Goal: Navigation & Orientation: Find specific page/section

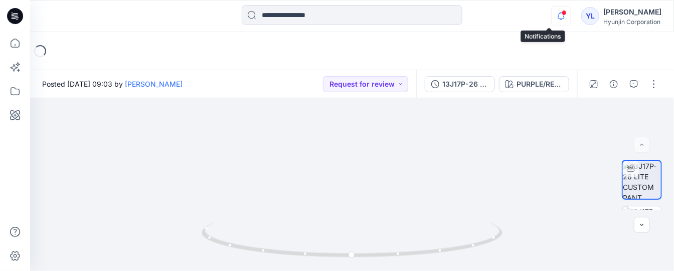
click at [552, 18] on icon "button" at bounding box center [561, 16] width 19 height 20
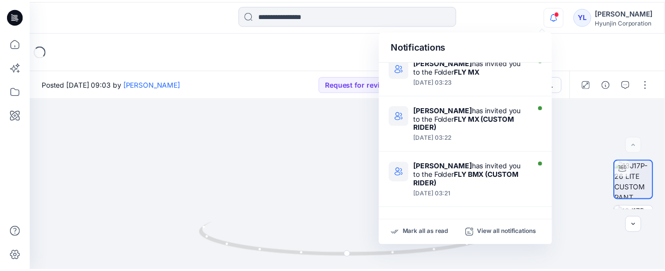
scroll to position [524, 0]
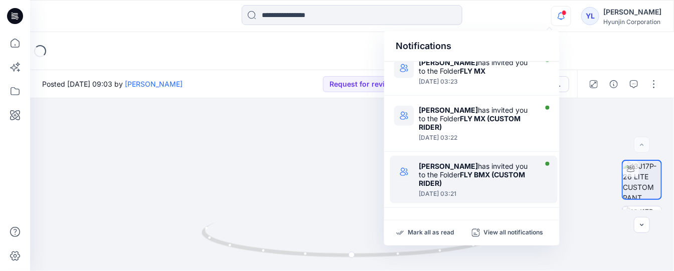
click at [450, 168] on div "[PERSON_NAME] has invited you to the Folder FLY BMX (CUSTOM RIDER)" at bounding box center [476, 175] width 115 height 26
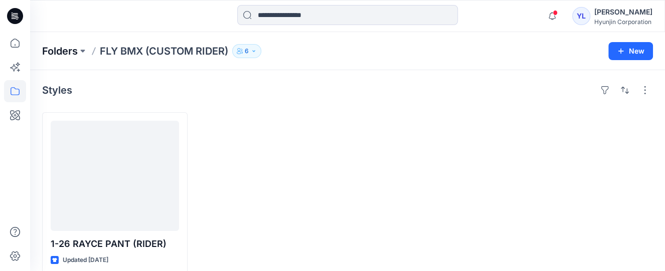
click at [62, 50] on p "Folders" at bounding box center [60, 51] width 36 height 14
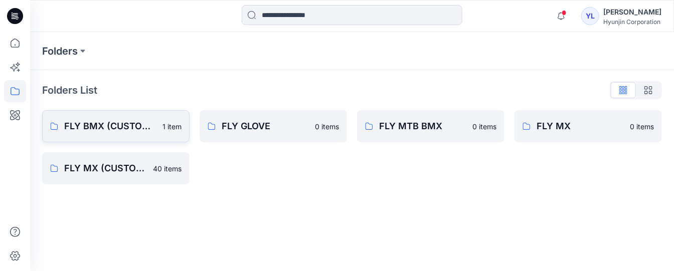
click at [121, 125] on p "FLY BMX (CUSTOM RIDER)" at bounding box center [110, 126] width 92 height 14
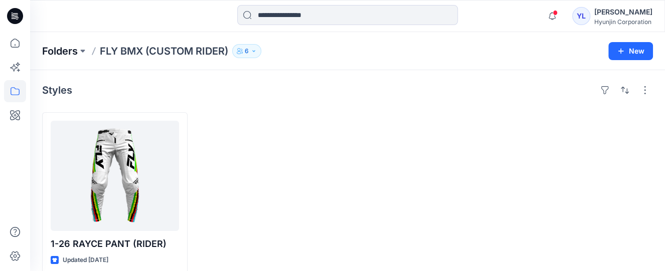
click at [65, 50] on p "Folders" at bounding box center [60, 51] width 36 height 14
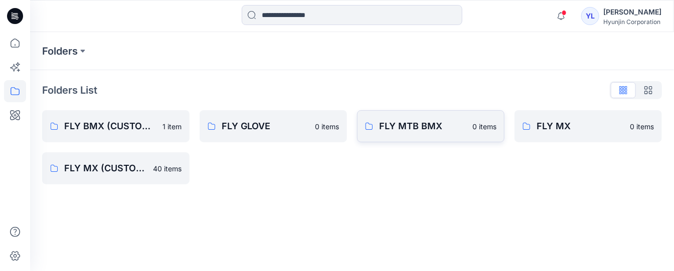
click at [413, 126] on p "FLY MTB BMX" at bounding box center [422, 126] width 87 height 14
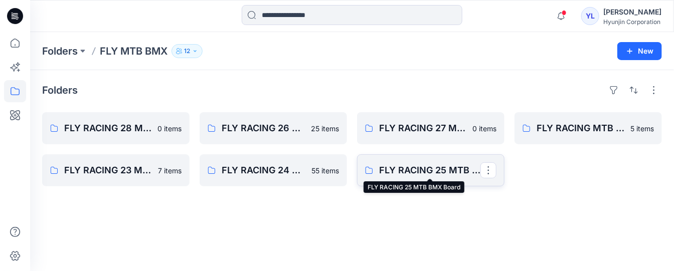
click at [416, 167] on p "FLY RACING 25 MTB BMX Board" at bounding box center [429, 170] width 101 height 14
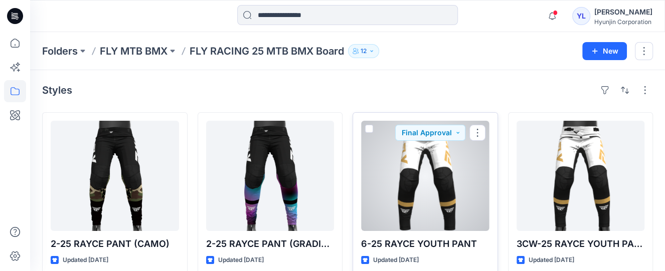
click at [420, 189] on div at bounding box center [425, 176] width 128 height 110
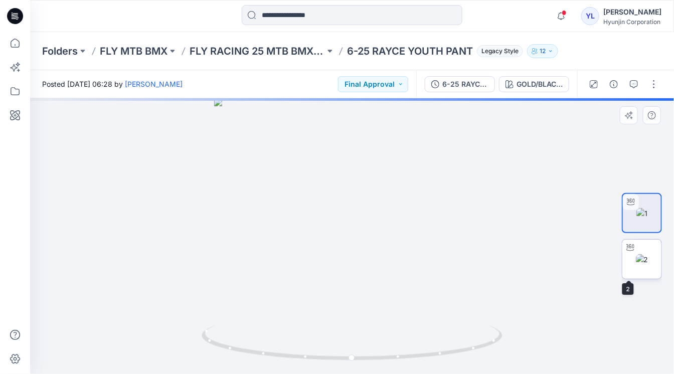
click at [648, 264] on img at bounding box center [642, 259] width 13 height 11
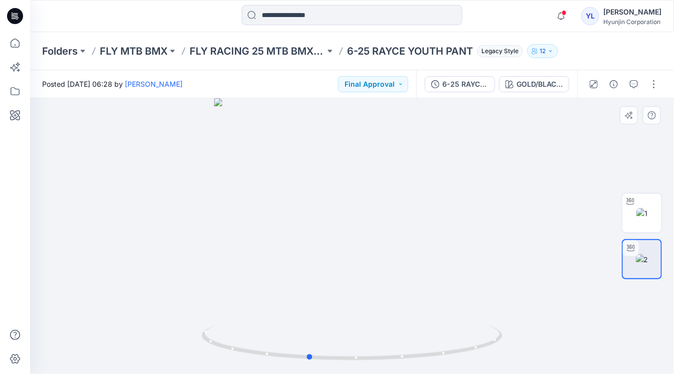
drag, startPoint x: 430, startPoint y: 239, endPoint x: 387, endPoint y: 271, distance: 54.1
click at [387, 271] on div at bounding box center [352, 236] width 644 height 276
click at [401, 86] on button "Final Approval" at bounding box center [373, 84] width 70 height 16
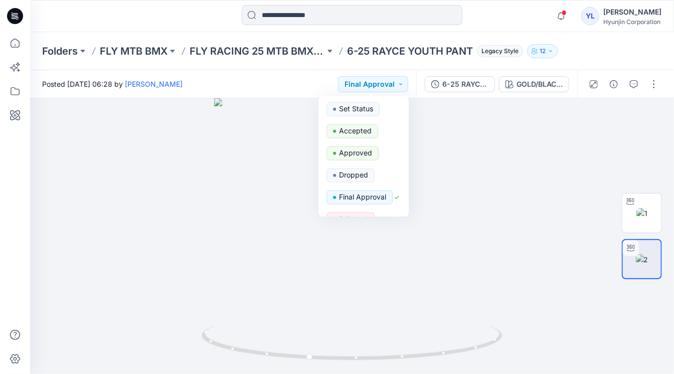
click at [283, 86] on div "Posted [DATE] 06:28 by [PERSON_NAME] Final Approval Set Status Accepted Approve…" at bounding box center [223, 84] width 386 height 28
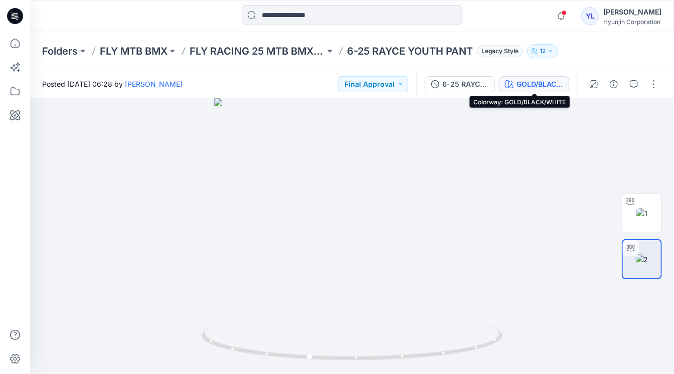
click at [544, 85] on div "GOLD/BLACK/WHITE" at bounding box center [539, 84] width 46 height 11
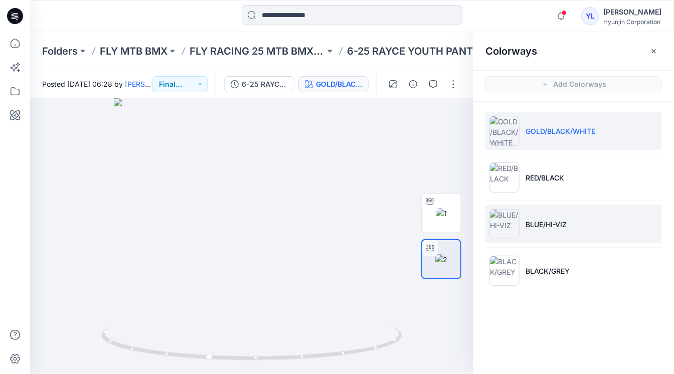
click at [509, 225] on img at bounding box center [504, 224] width 30 height 30
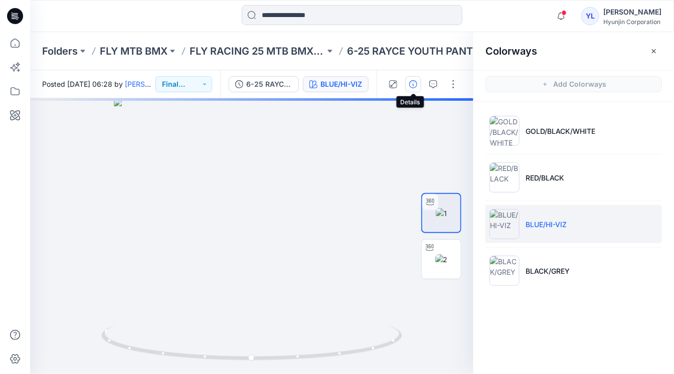
click at [413, 81] on icon "button" at bounding box center [413, 84] width 8 height 8
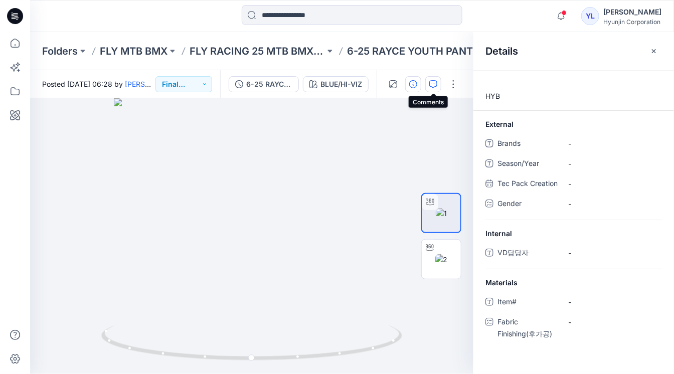
click at [433, 84] on icon "button" at bounding box center [433, 84] width 8 height 8
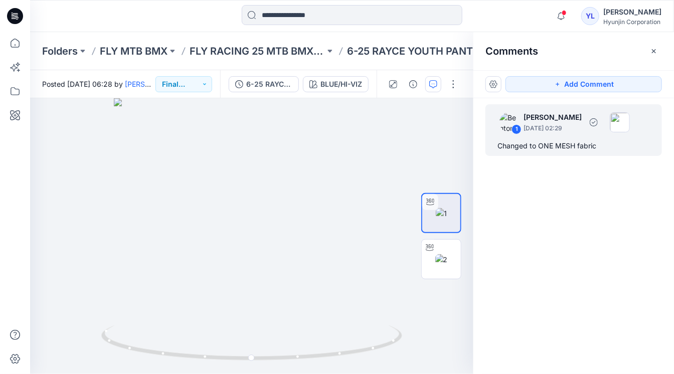
click at [551, 143] on div "Changed to ONE MESH fabric" at bounding box center [573, 146] width 152 height 12
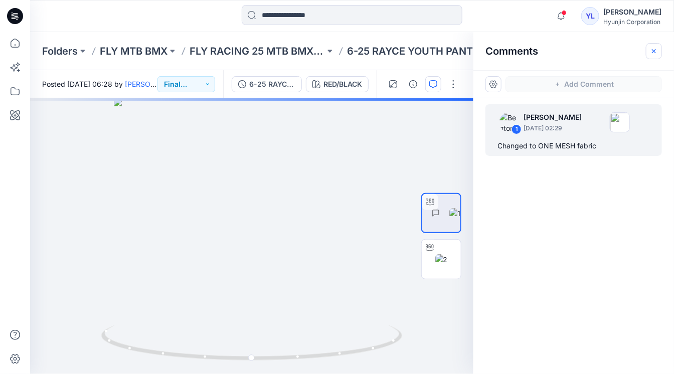
click at [655, 47] on icon "button" at bounding box center [654, 51] width 8 height 8
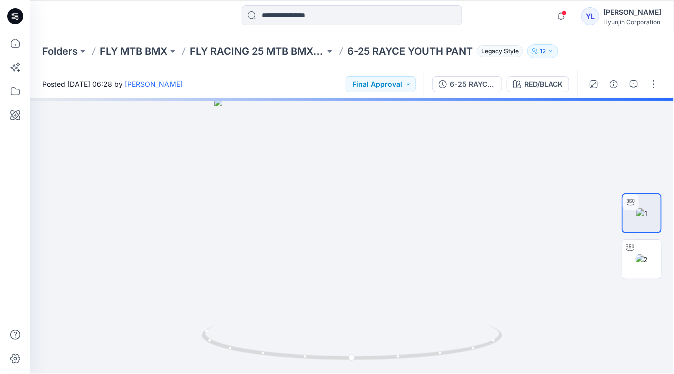
click at [554, 52] on icon "button" at bounding box center [551, 51] width 6 height 6
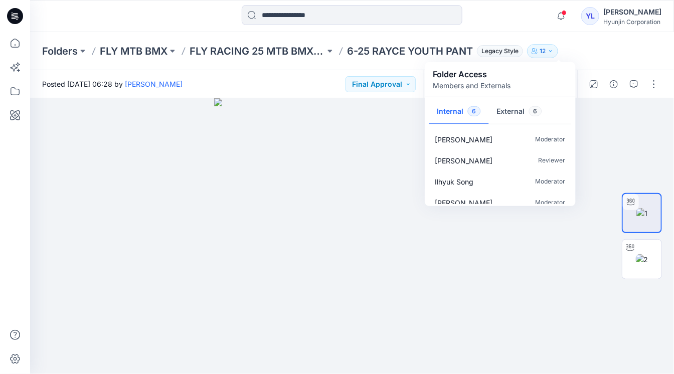
click at [602, 45] on div "Folders FLY MTB BMX FLY RACING 25 MTB BMX Board 6-25 RAYCE YOUTH PANT Legacy St…" at bounding box center [352, 51] width 644 height 38
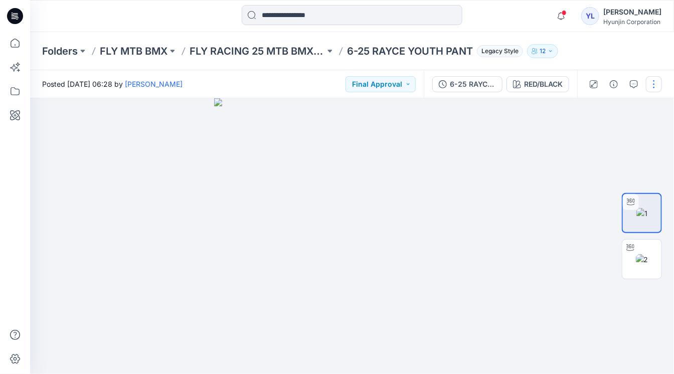
click at [653, 85] on button "button" at bounding box center [654, 84] width 16 height 16
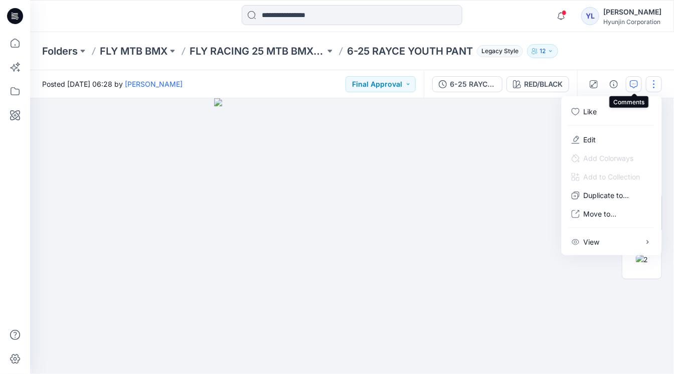
click at [630, 83] on icon "button" at bounding box center [634, 84] width 8 height 8
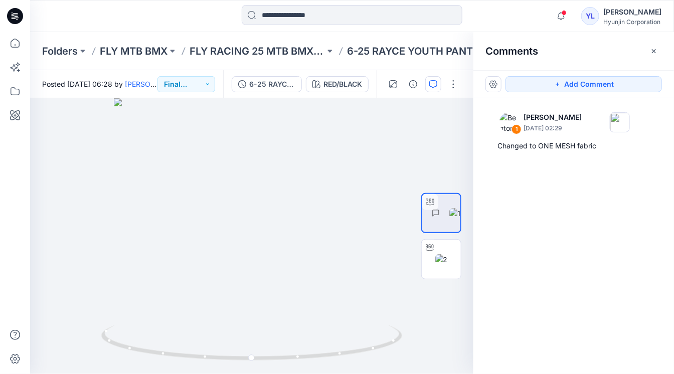
click at [400, 50] on p "6-25 RAYCE YOUTH PANT" at bounding box center [410, 51] width 126 height 14
click at [268, 49] on p "FLY RACING 25 MTB BMX Board" at bounding box center [257, 51] width 135 height 14
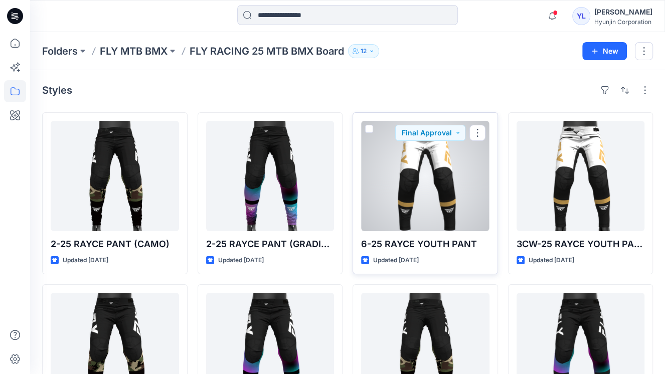
click at [400, 184] on div at bounding box center [425, 176] width 128 height 110
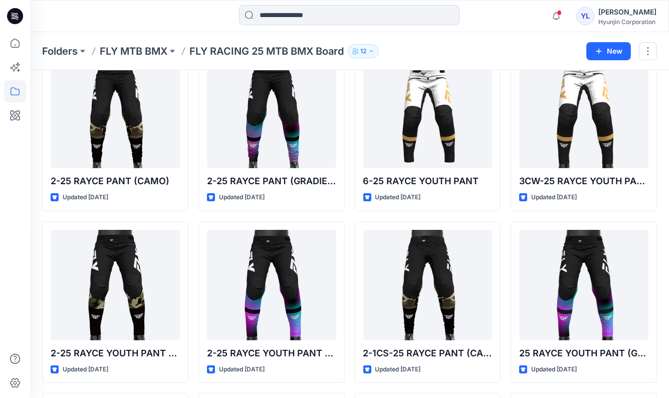
scroll to position [63, 0]
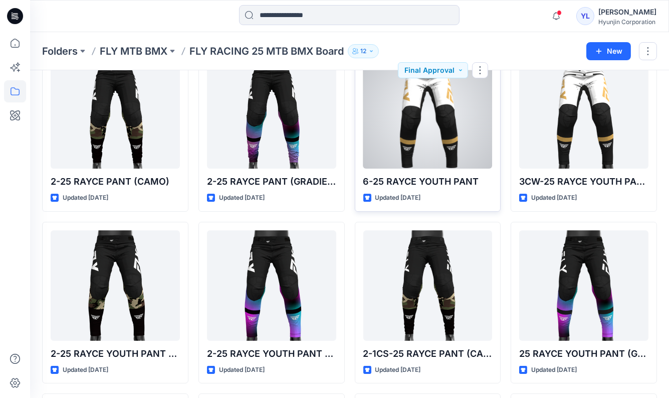
click at [389, 123] on div at bounding box center [428, 113] width 129 height 110
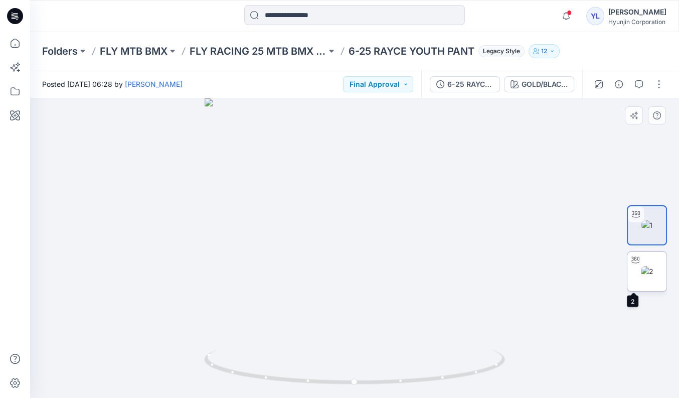
click at [646, 271] on img at bounding box center [647, 271] width 13 height 11
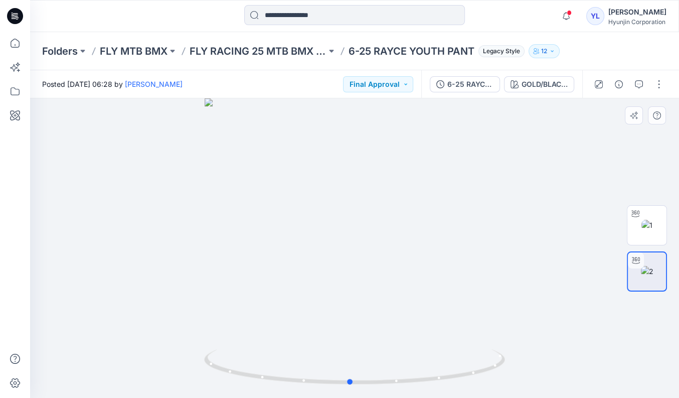
drag, startPoint x: 426, startPoint y: 286, endPoint x: 422, endPoint y: 302, distance: 17.0
click at [422, 271] on div at bounding box center [354, 247] width 649 height 299
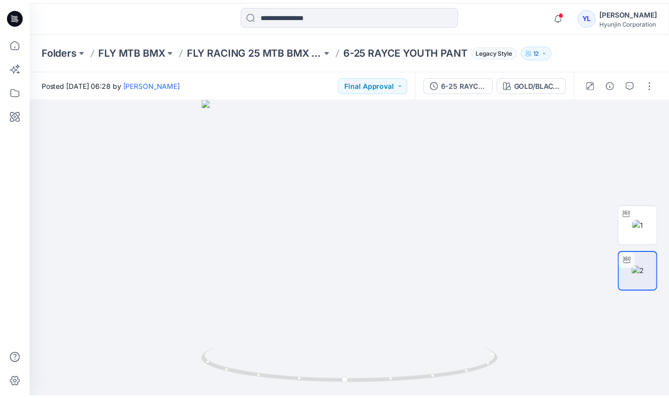
scroll to position [63, 0]
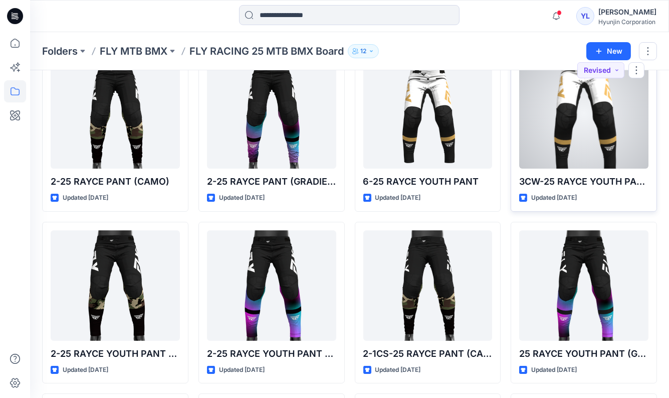
click at [590, 119] on div at bounding box center [583, 113] width 129 height 110
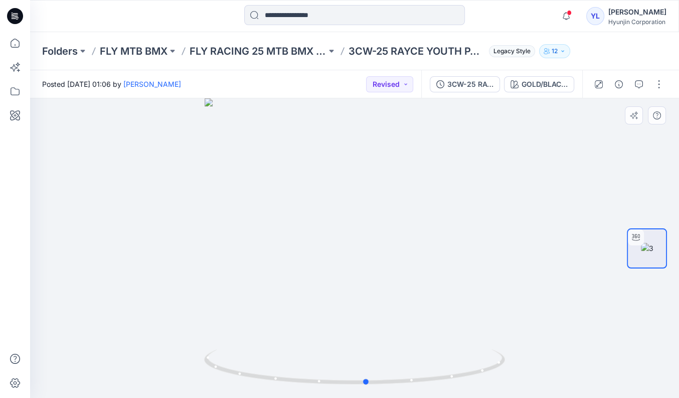
drag, startPoint x: 455, startPoint y: 283, endPoint x: 517, endPoint y: 112, distance: 181.5
click at [468, 271] on div at bounding box center [354, 247] width 649 height 299
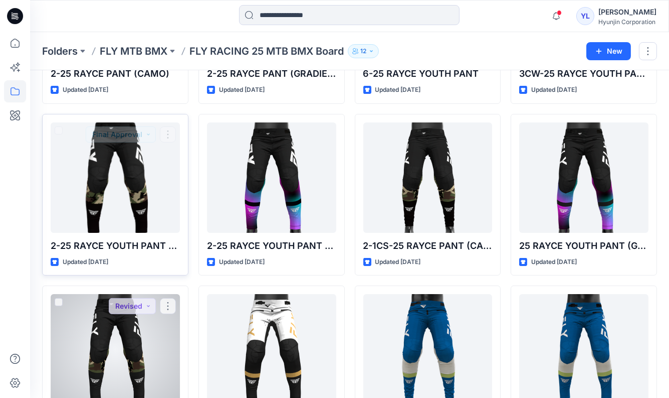
scroll to position [313, 0]
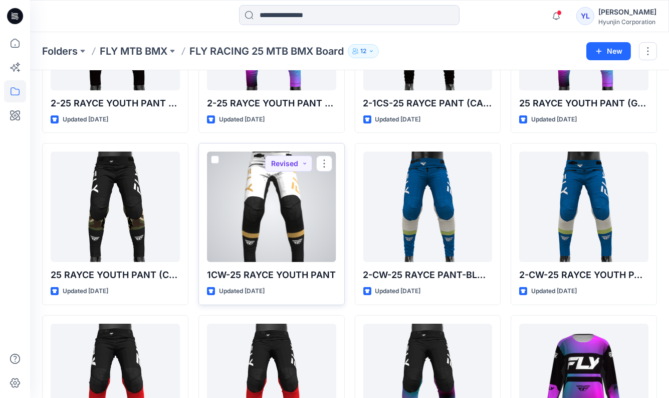
click at [249, 192] on div at bounding box center [271, 206] width 129 height 110
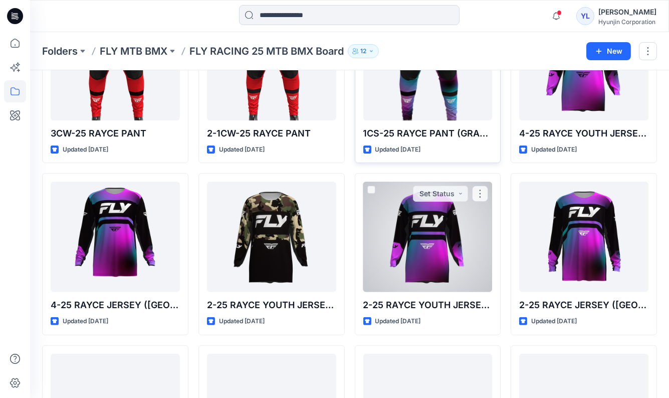
scroll to position [689, 0]
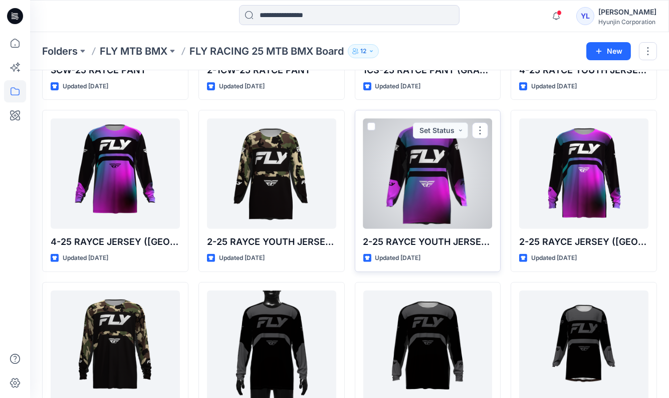
click at [434, 213] on div at bounding box center [428, 173] width 129 height 110
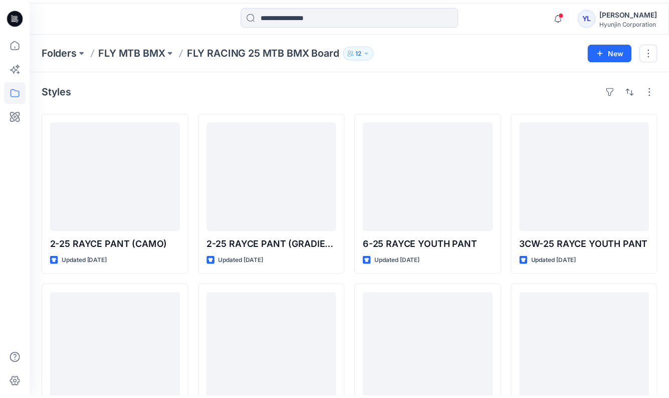
scroll to position [689, 0]
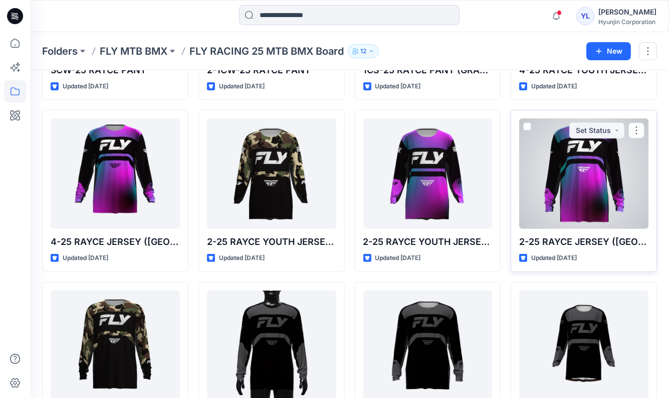
click at [600, 199] on div at bounding box center [583, 173] width 129 height 110
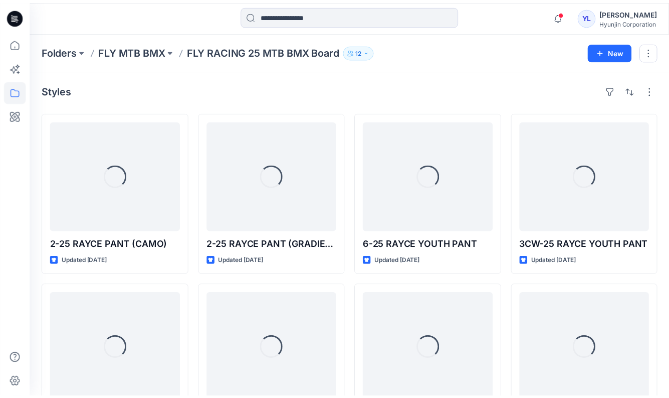
scroll to position [689, 0]
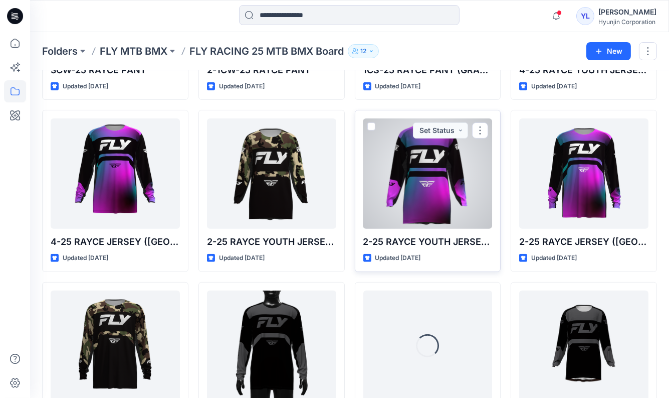
click at [430, 223] on div at bounding box center [428, 173] width 129 height 110
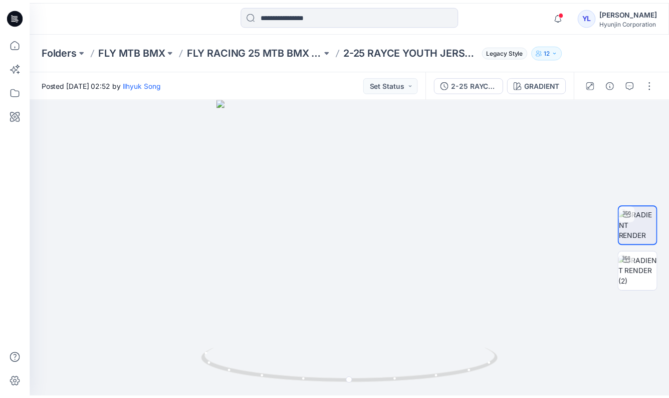
scroll to position [689, 0]
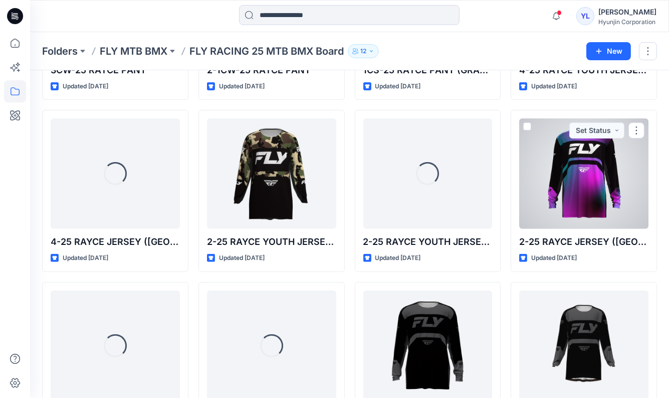
click at [571, 215] on div at bounding box center [583, 173] width 129 height 110
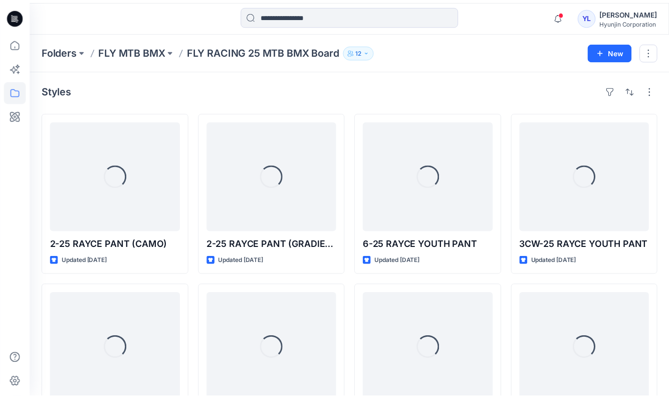
scroll to position [689, 0]
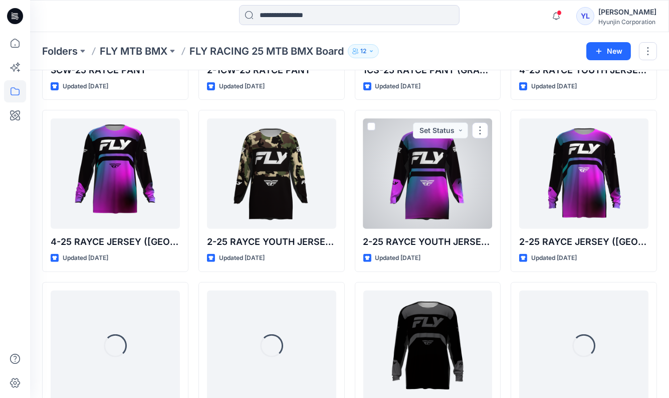
click at [460, 218] on div at bounding box center [428, 173] width 129 height 110
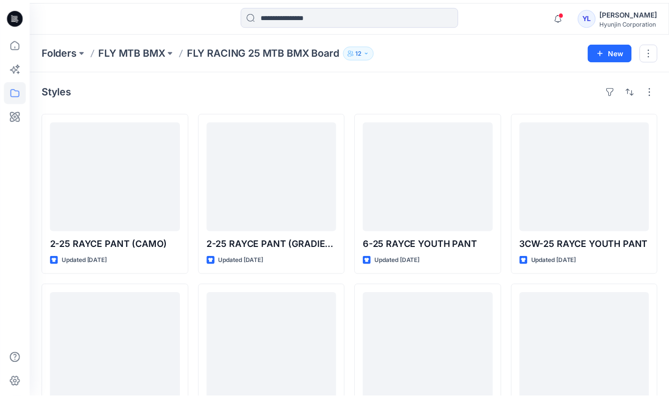
scroll to position [689, 0]
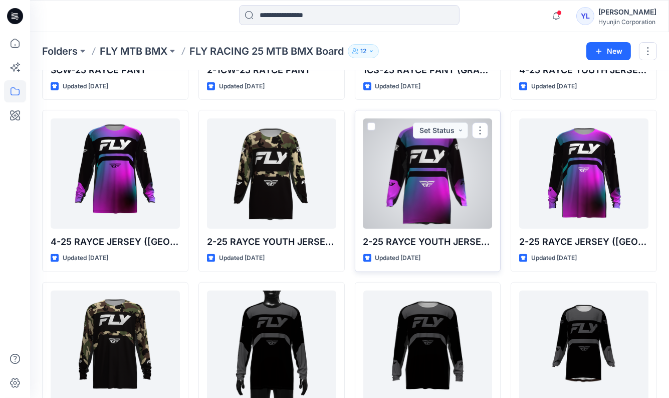
drag, startPoint x: 370, startPoint y: 138, endPoint x: 410, endPoint y: 143, distance: 40.9
click at [370, 130] on span at bounding box center [372, 126] width 8 height 8
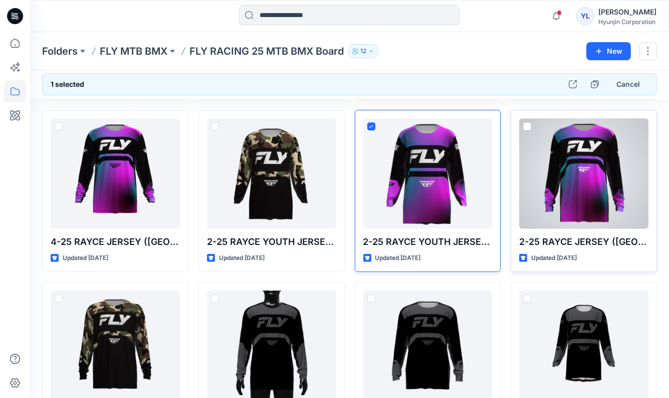
click at [529, 130] on span at bounding box center [527, 126] width 8 height 8
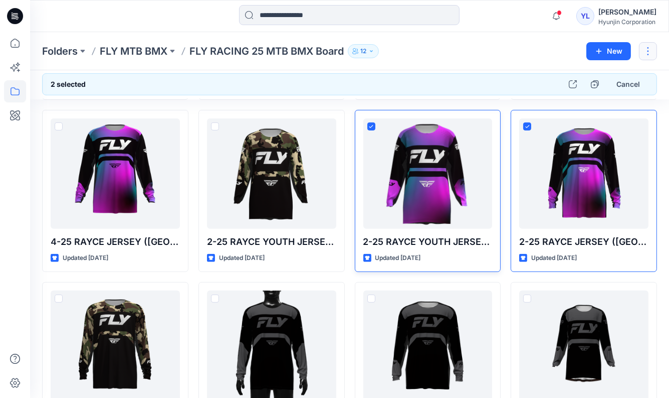
click at [648, 54] on button "button" at bounding box center [648, 51] width 18 height 18
click at [555, 56] on div "Folders FLY MTB BMX FLY RACING 25 MTB BMX Board 12" at bounding box center [310, 51] width 537 height 14
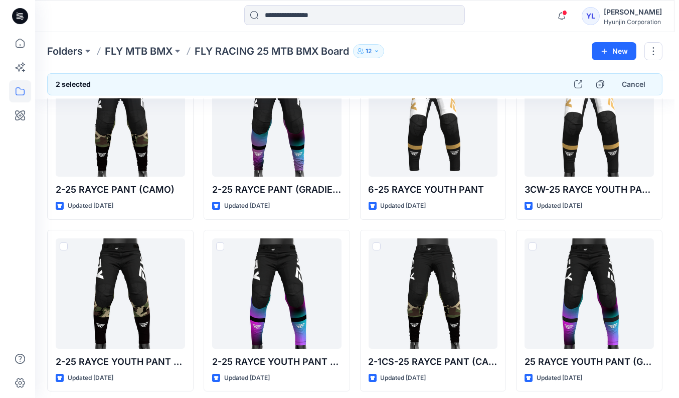
scroll to position [0, 0]
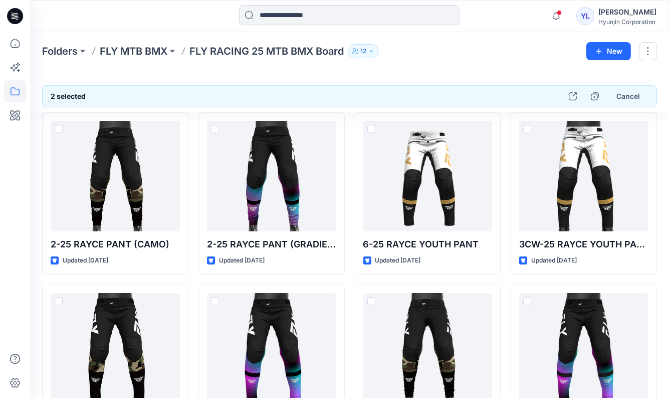
click at [136, 48] on p "FLY MTB BMX" at bounding box center [134, 51] width 68 height 14
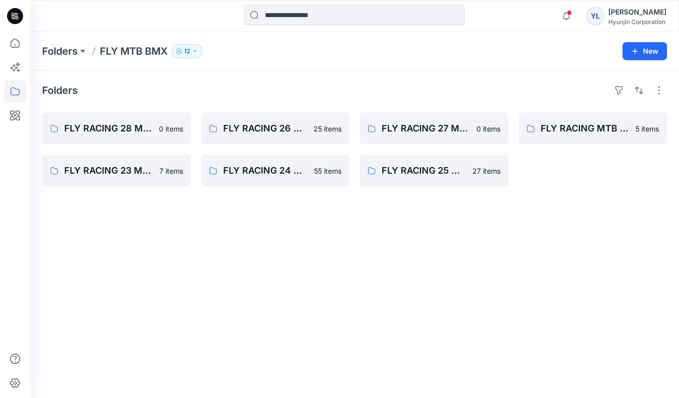
click at [425, 50] on div "Folders FLY MTB BMX 12" at bounding box center [315, 51] width 547 height 14
click at [97, 128] on p "FLY RACING 28 MTB BMX Board" at bounding box center [115, 128] width 103 height 14
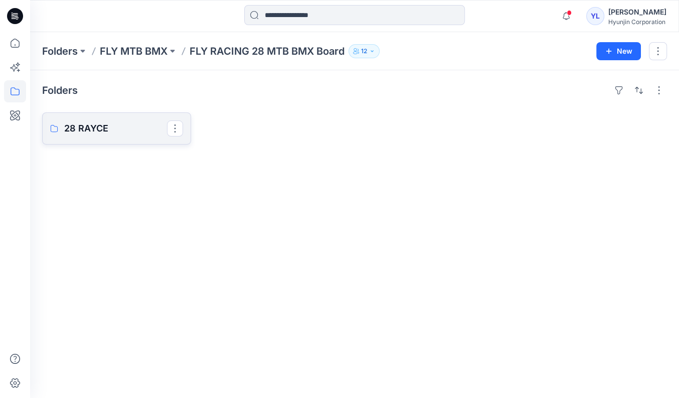
click at [96, 127] on p "28 RAYCE" at bounding box center [115, 128] width 103 height 14
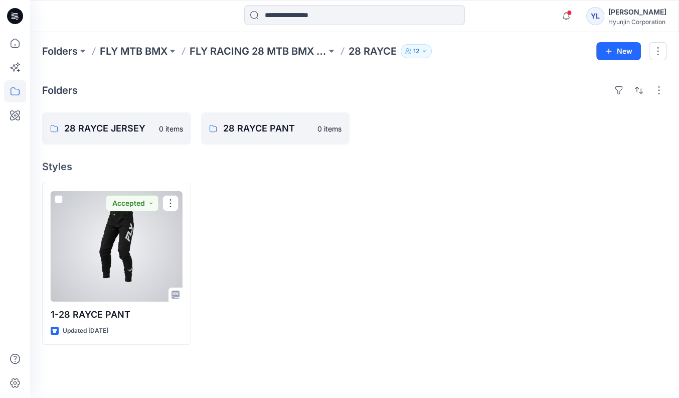
click at [158, 250] on div at bounding box center [117, 246] width 132 height 110
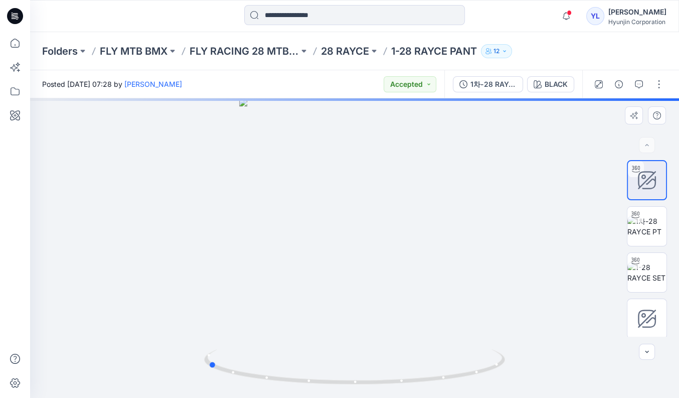
drag, startPoint x: 448, startPoint y: 262, endPoint x: 301, endPoint y: 271, distance: 147.2
click at [301, 271] on div at bounding box center [354, 247] width 649 height 299
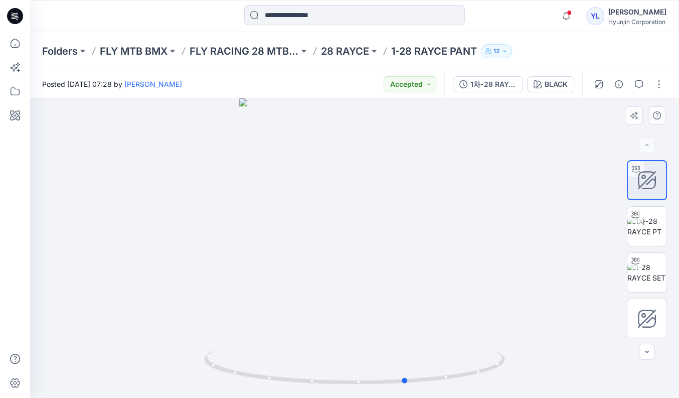
drag, startPoint x: 450, startPoint y: 311, endPoint x: 349, endPoint y: 335, distance: 104.1
click at [349, 271] on div at bounding box center [354, 247] width 649 height 299
click at [655, 270] on img at bounding box center [646, 272] width 39 height 21
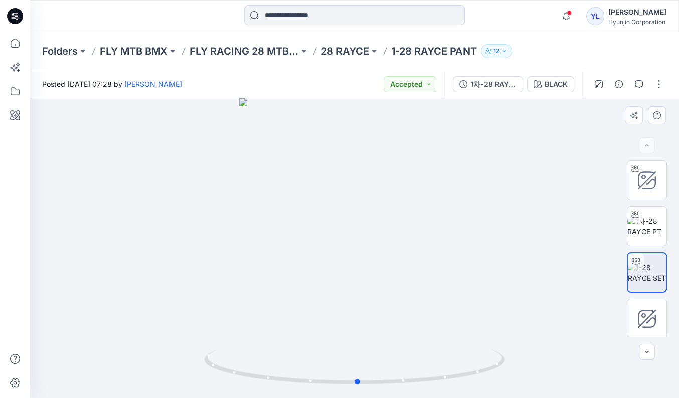
drag, startPoint x: 449, startPoint y: 291, endPoint x: 429, endPoint y: 329, distance: 42.6
click at [429, 271] on div at bounding box center [354, 247] width 649 height 299
drag, startPoint x: 438, startPoint y: 269, endPoint x: 466, endPoint y: 271, distance: 28.7
click at [466, 271] on div at bounding box center [354, 247] width 649 height 299
click at [653, 271] on button "button" at bounding box center [647, 351] width 16 height 16
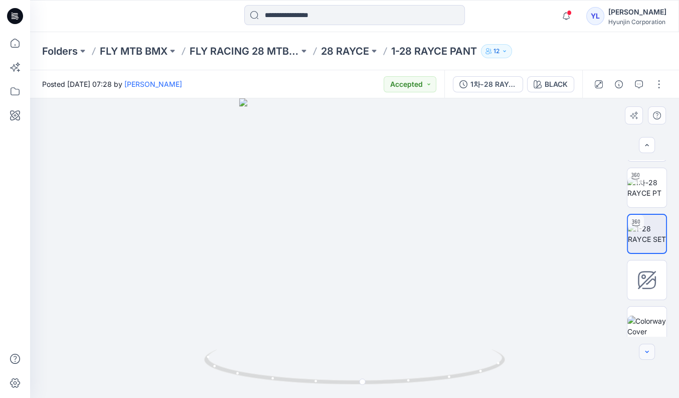
click at [653, 271] on button "button" at bounding box center [647, 351] width 16 height 16
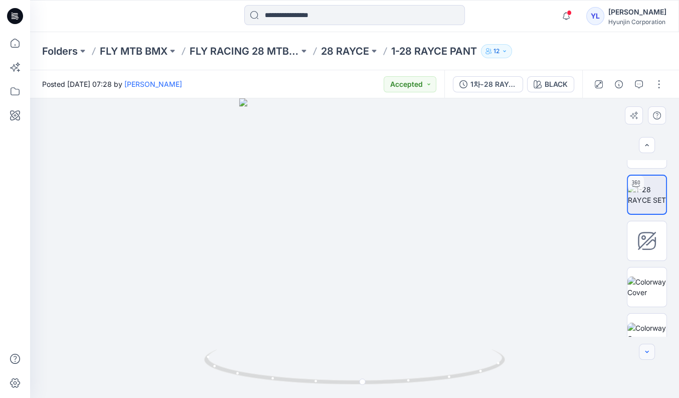
click at [653, 271] on button "button" at bounding box center [647, 351] width 16 height 16
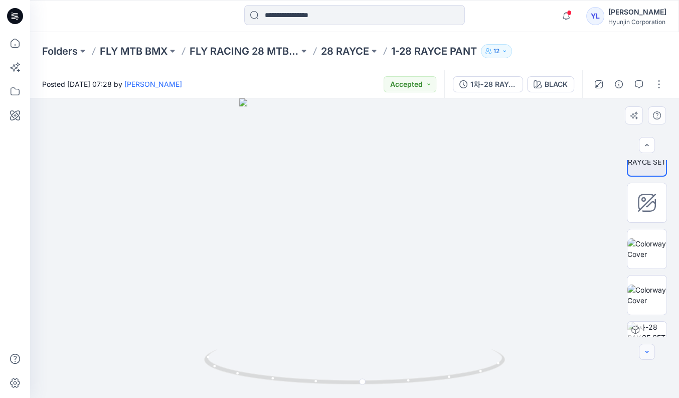
click at [653, 271] on button "button" at bounding box center [647, 351] width 16 height 16
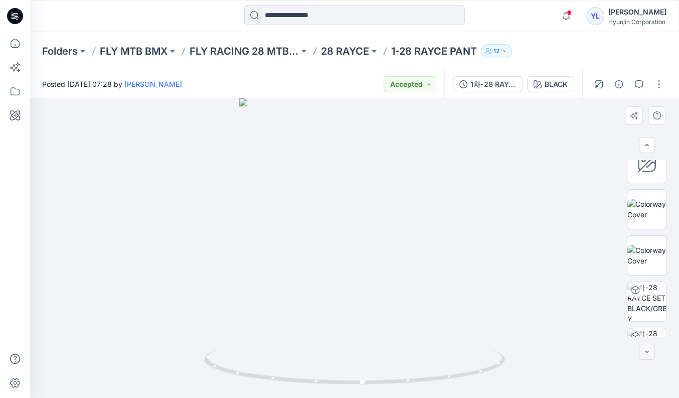
click at [653, 271] on button "button" at bounding box center [647, 351] width 16 height 16
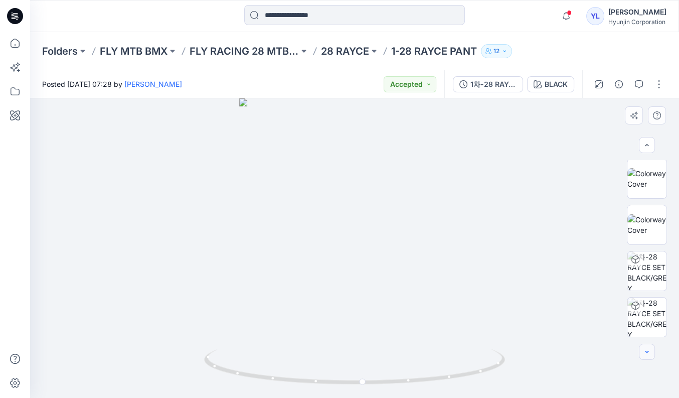
click at [653, 271] on button "button" at bounding box center [647, 351] width 16 height 16
click at [639, 271] on img at bounding box center [646, 316] width 39 height 39
